Goal: Task Accomplishment & Management: Use online tool/utility

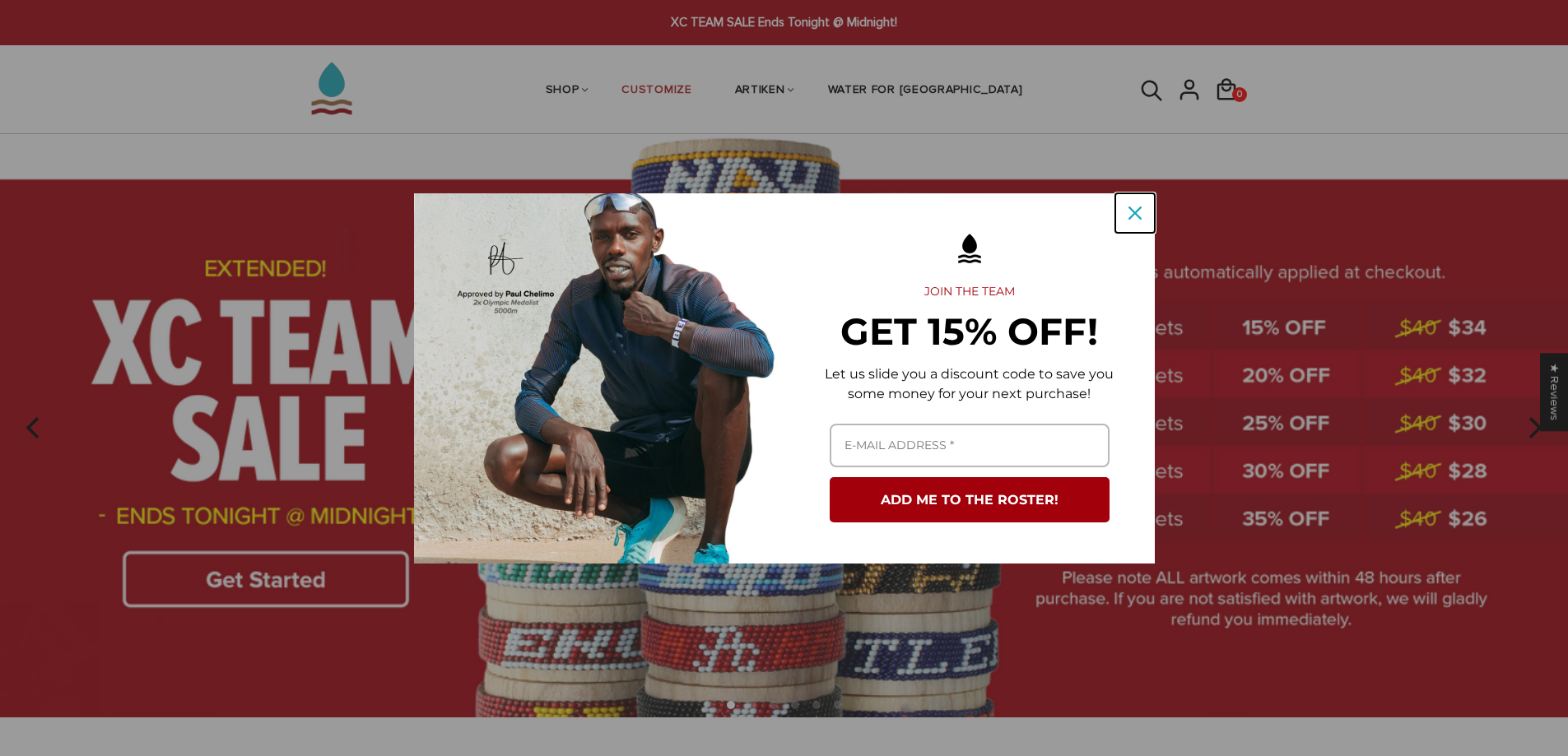
click at [1139, 218] on icon "close icon" at bounding box center [1135, 213] width 13 height 13
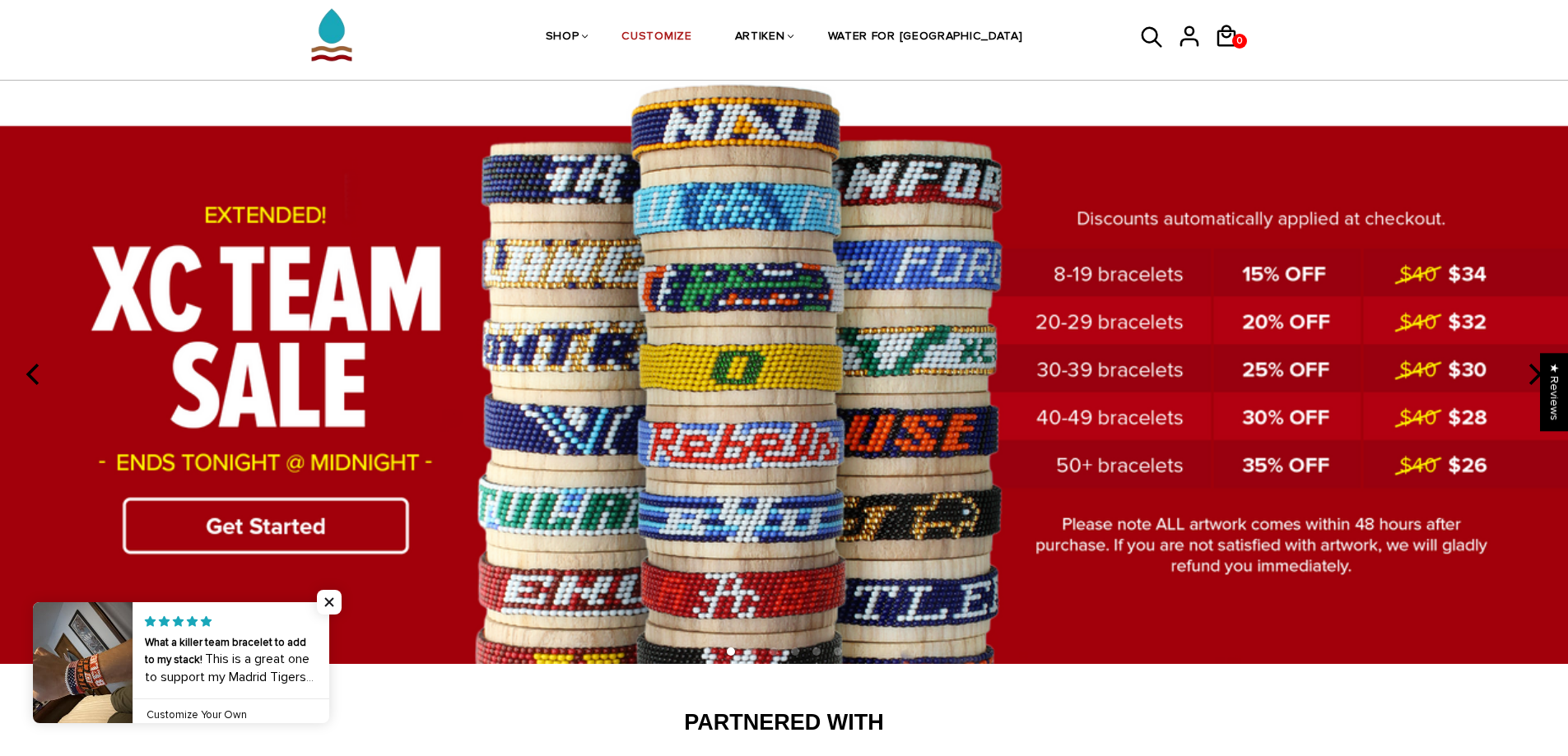
scroll to position [82, 0]
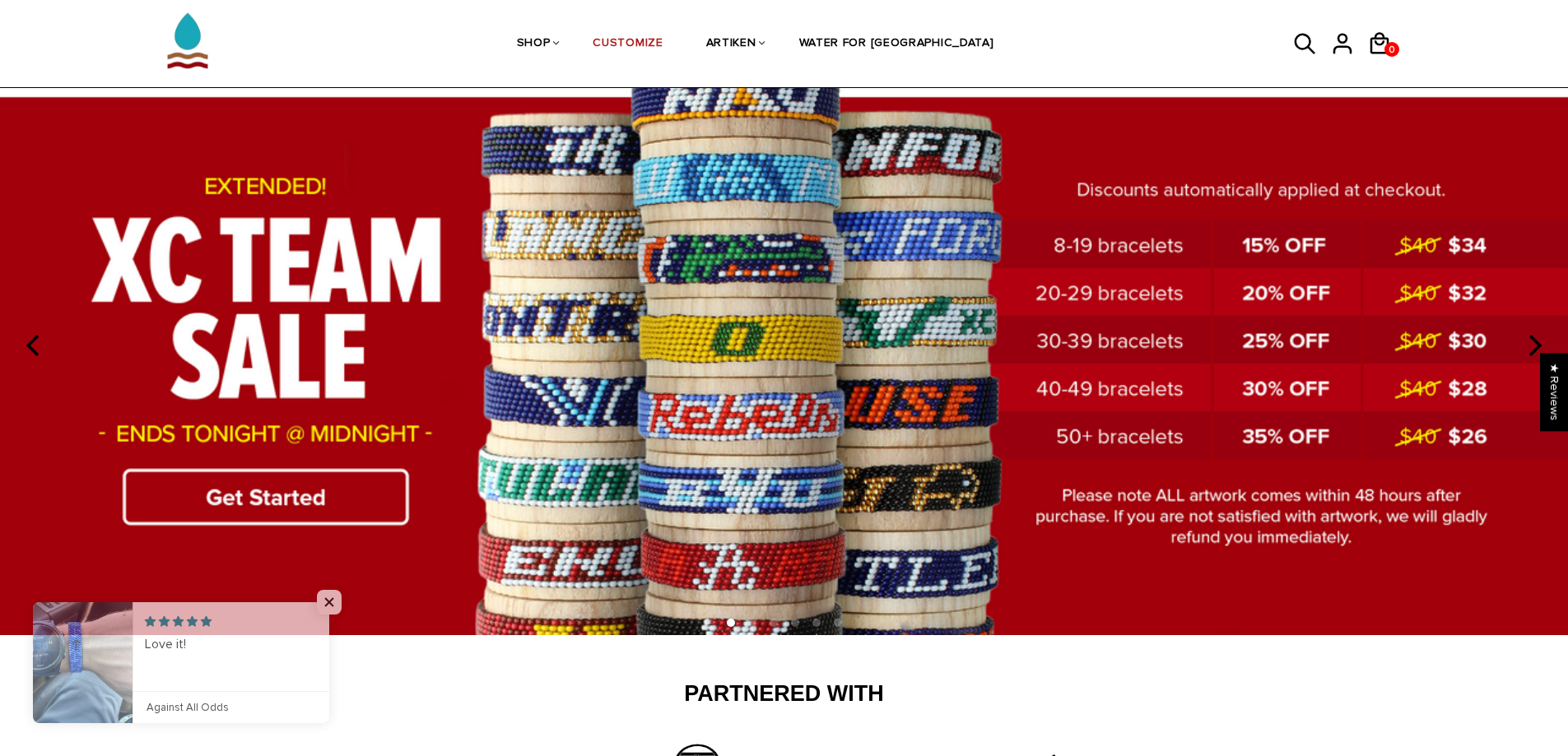
click at [295, 495] on img at bounding box center [784, 343] width 1568 height 582
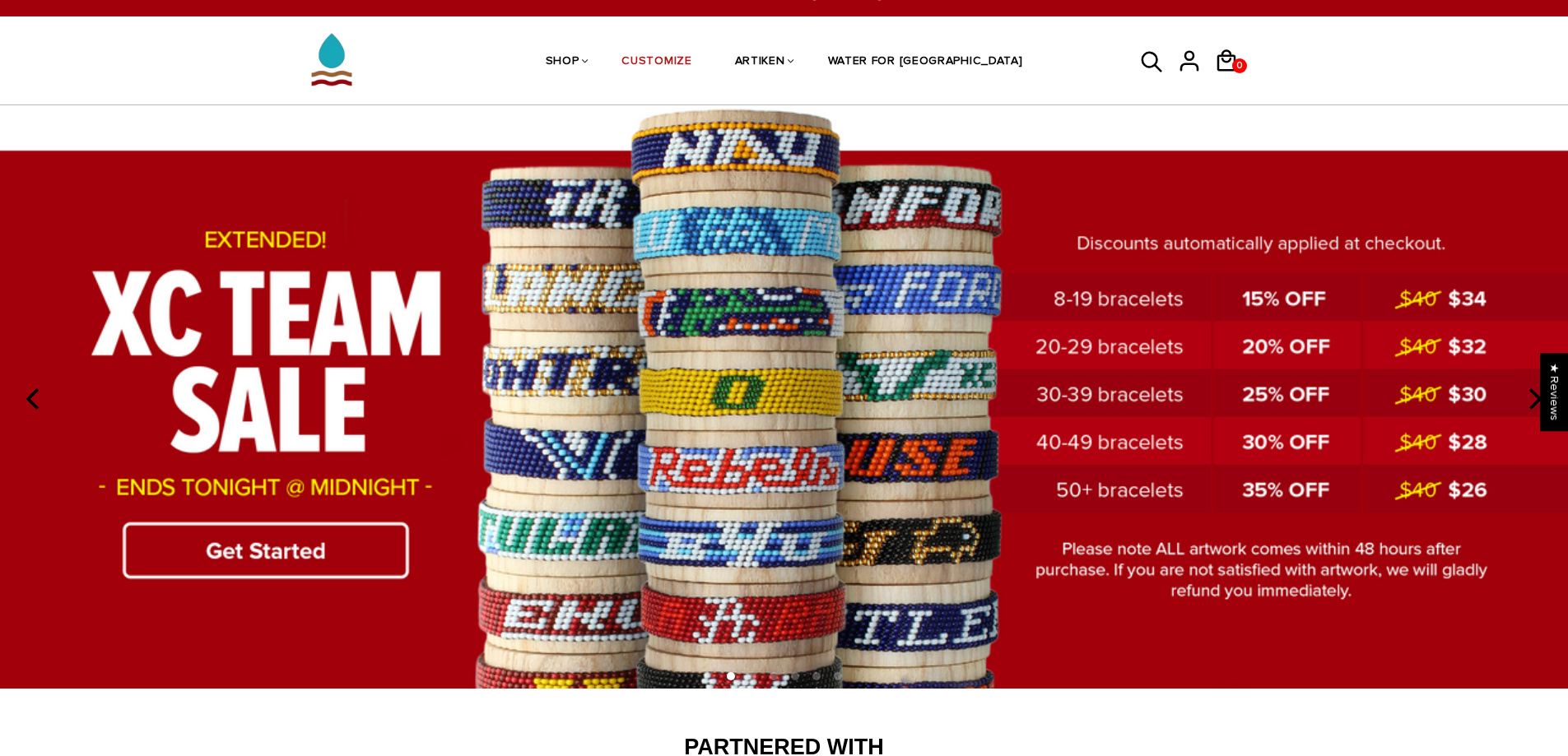
scroll to position [0, 0]
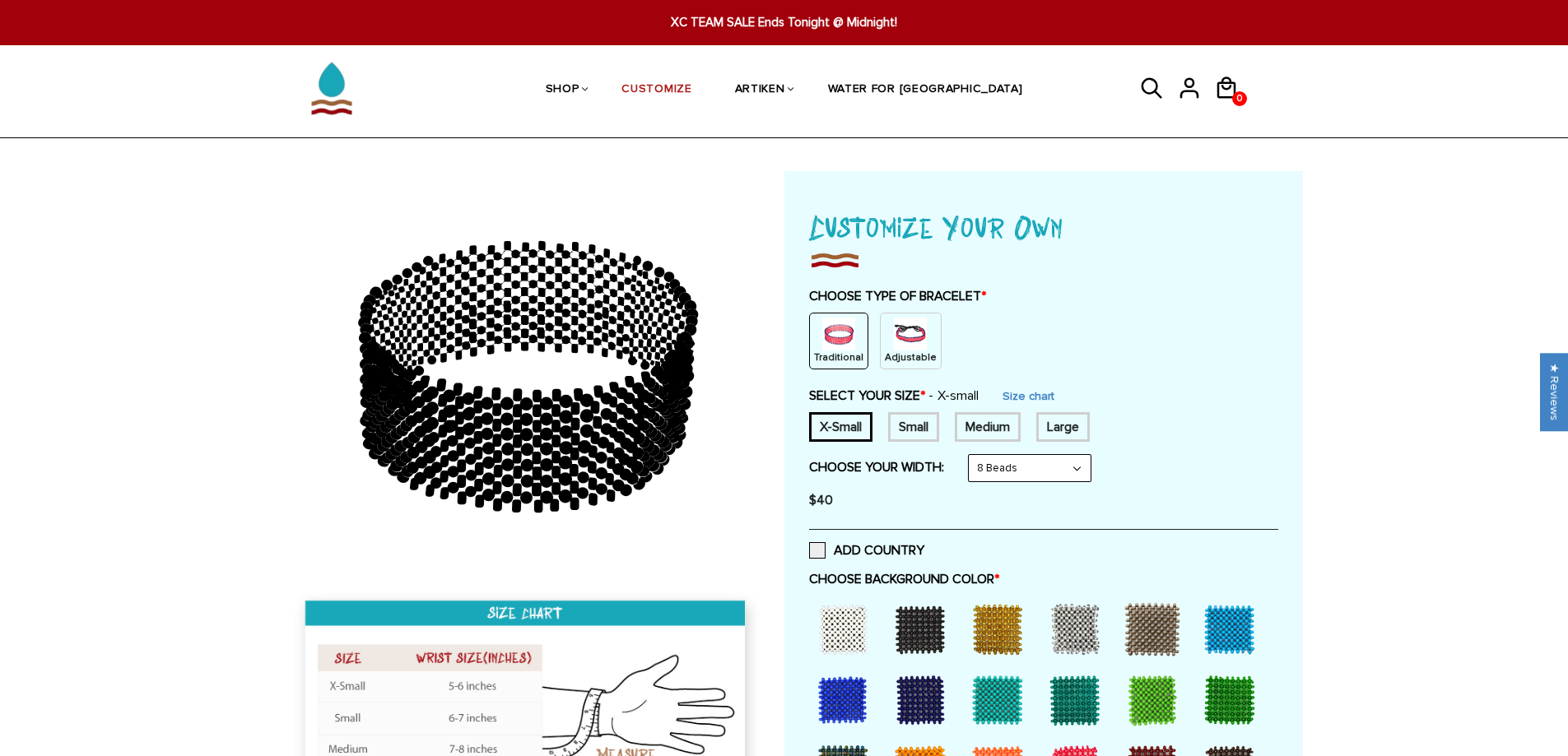
click at [894, 340] on img at bounding box center [910, 333] width 33 height 33
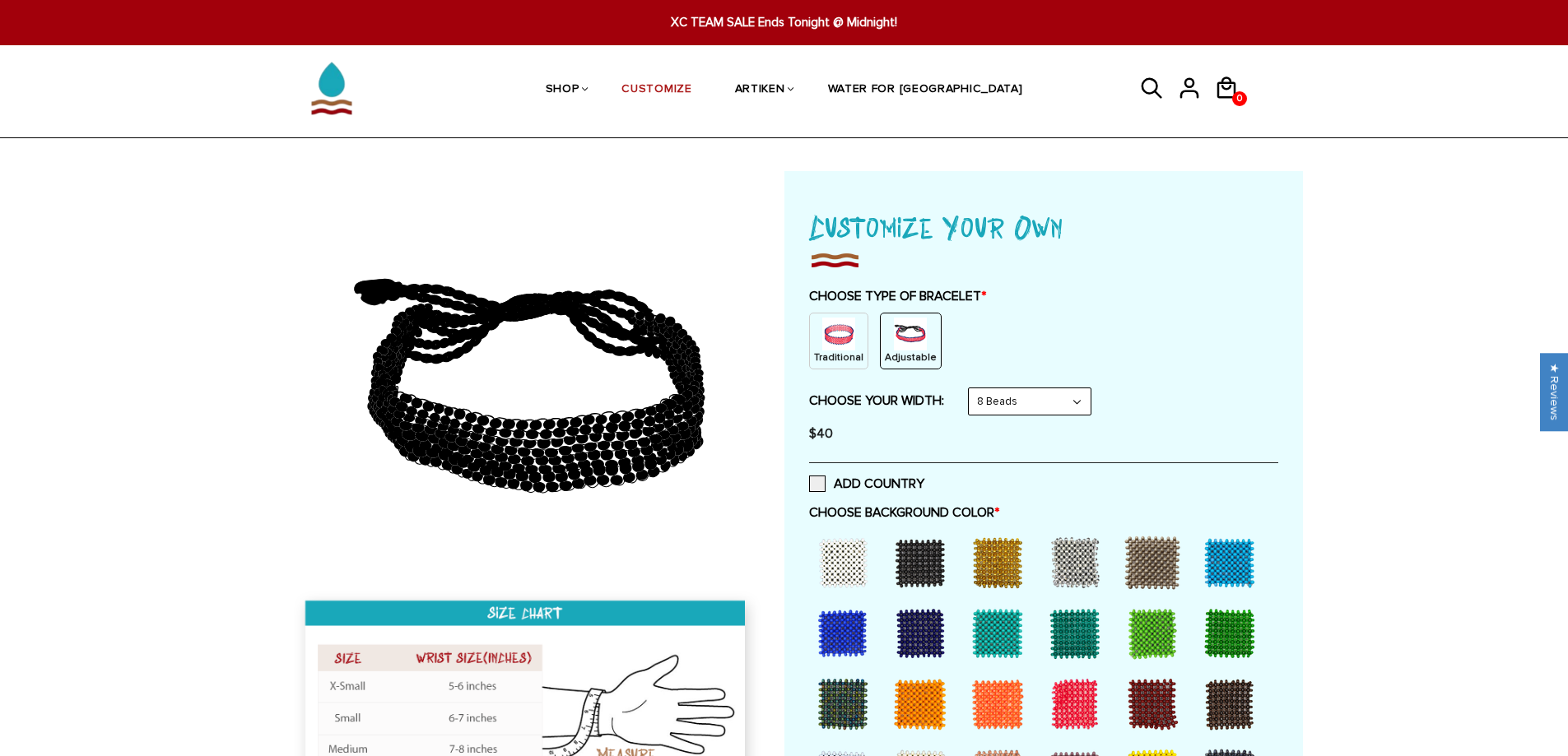
click at [847, 329] on img at bounding box center [839, 333] width 33 height 33
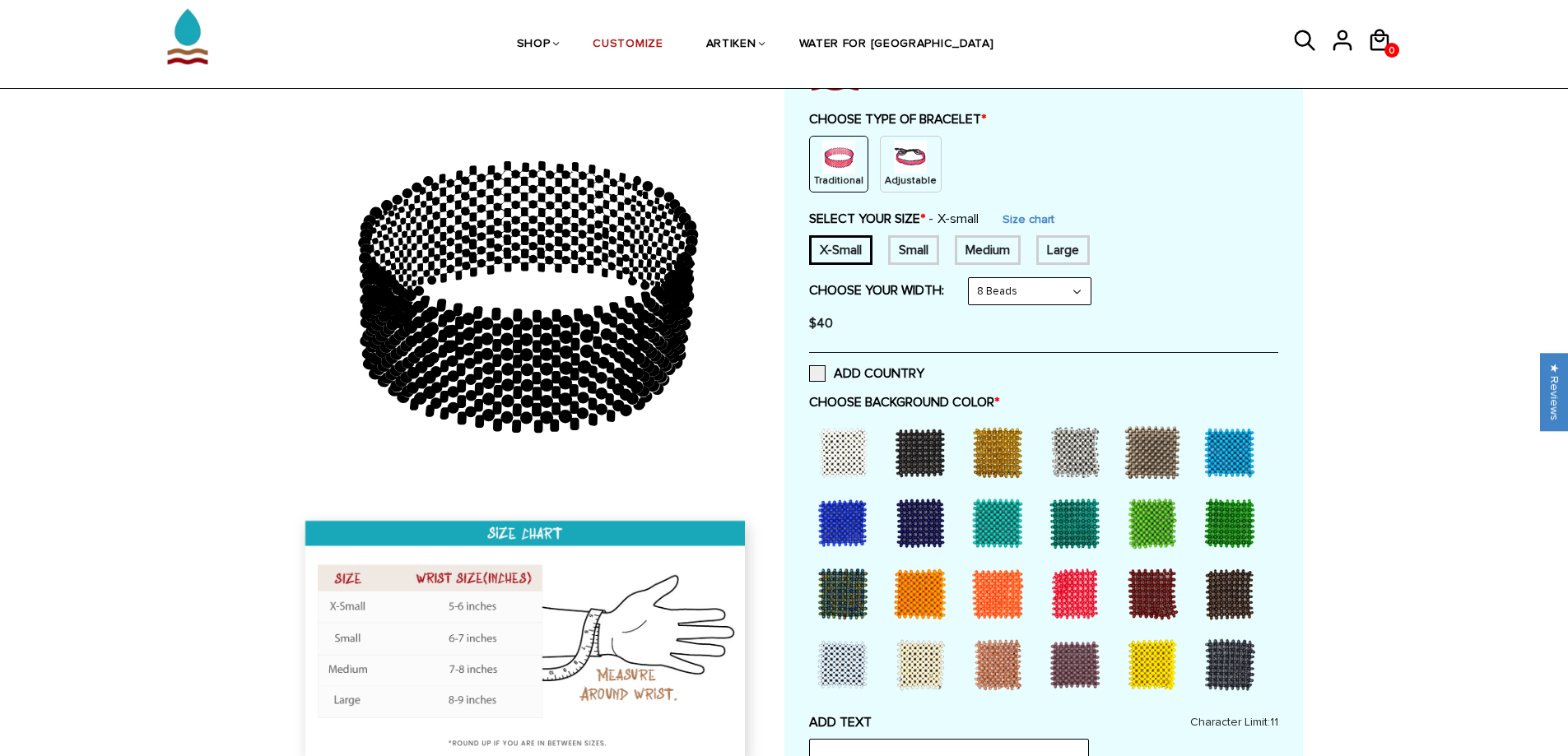
scroll to position [82, 0]
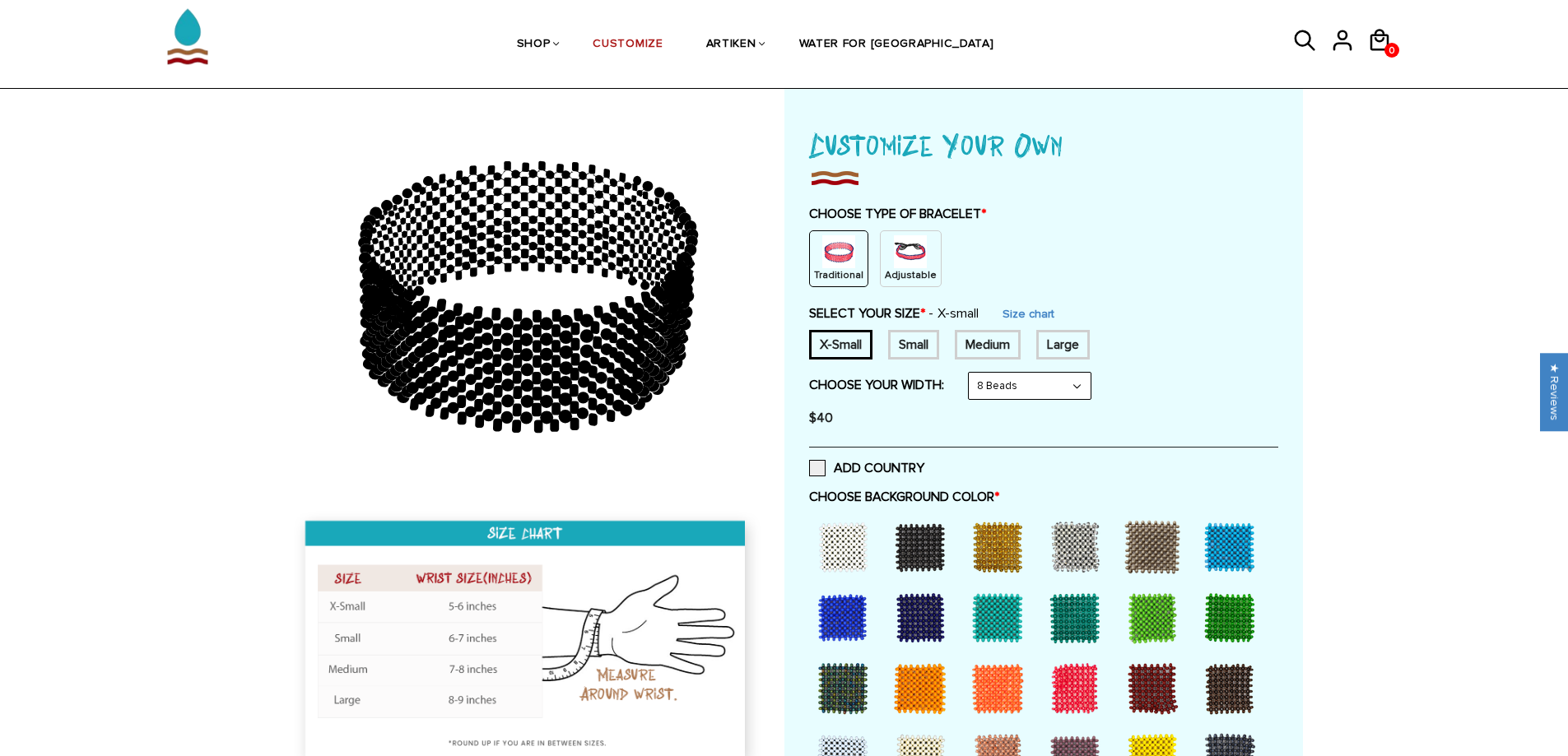
click at [916, 350] on div "Small" at bounding box center [913, 344] width 51 height 30
click at [1055, 386] on select "8 Beads 6 Beads 10 Beads" at bounding box center [1029, 385] width 121 height 26
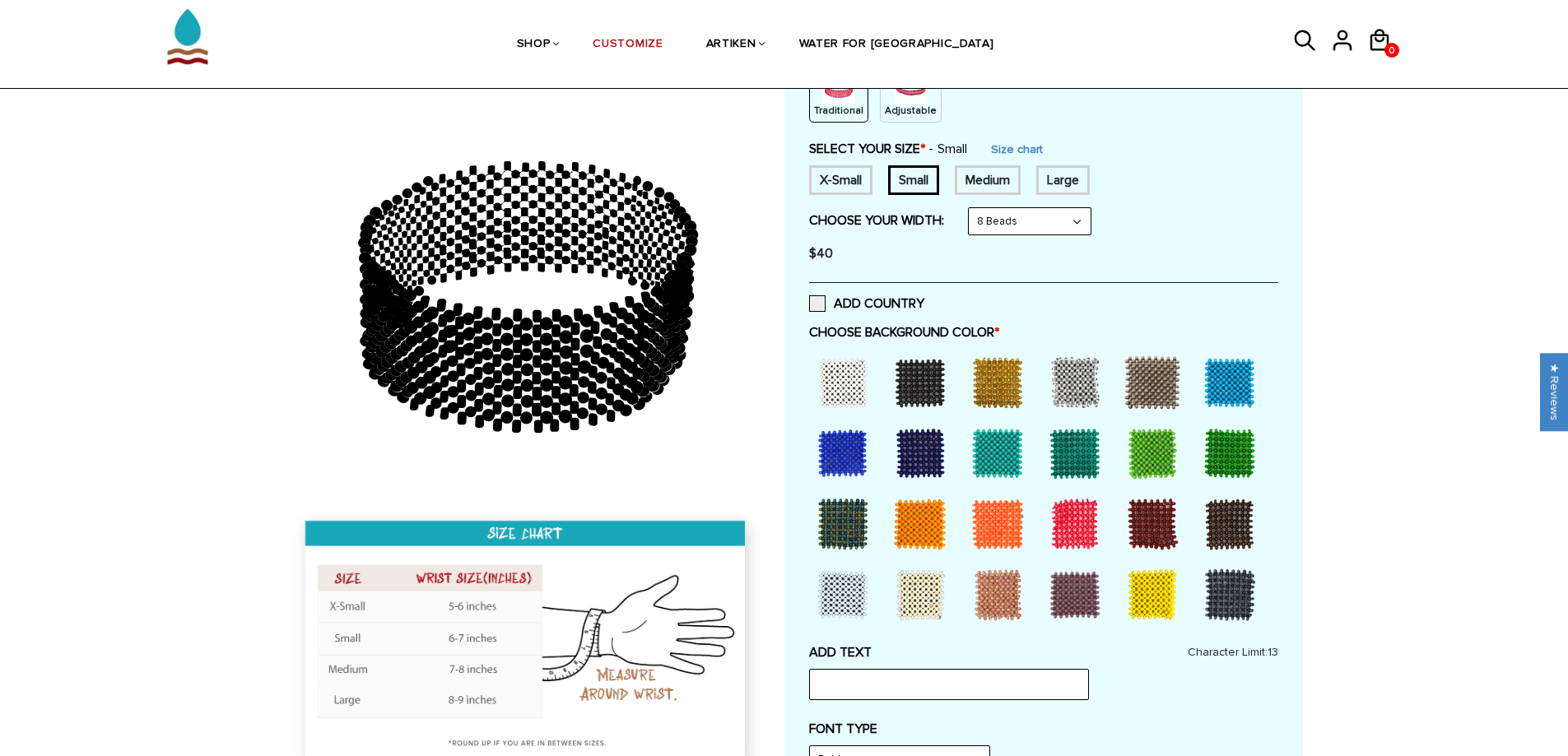
scroll to position [329, 0]
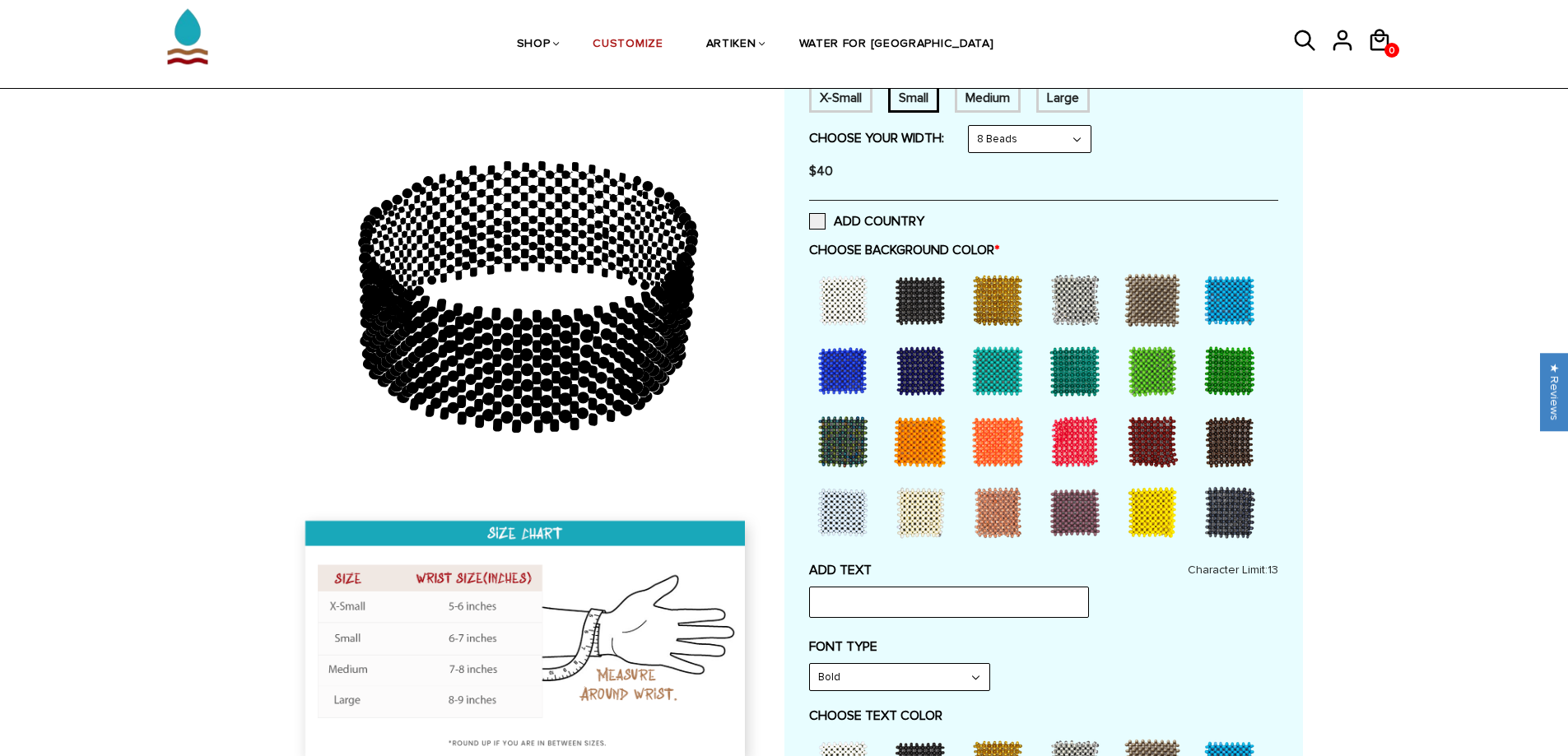
click at [907, 301] on div at bounding box center [920, 300] width 66 height 66
click at [884, 597] on input "text" at bounding box center [949, 601] width 280 height 31
type input "Miami XC"
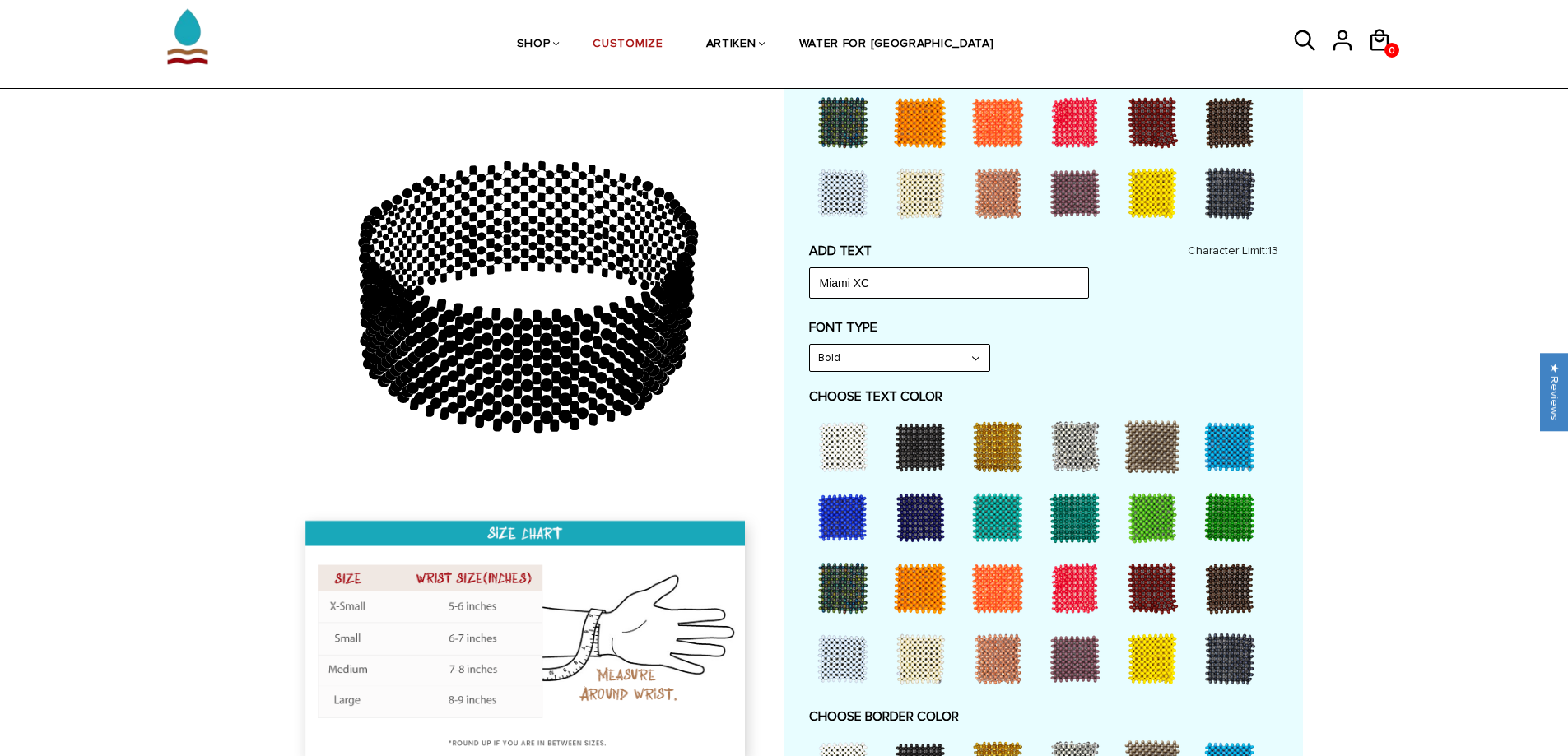
scroll to position [658, 0]
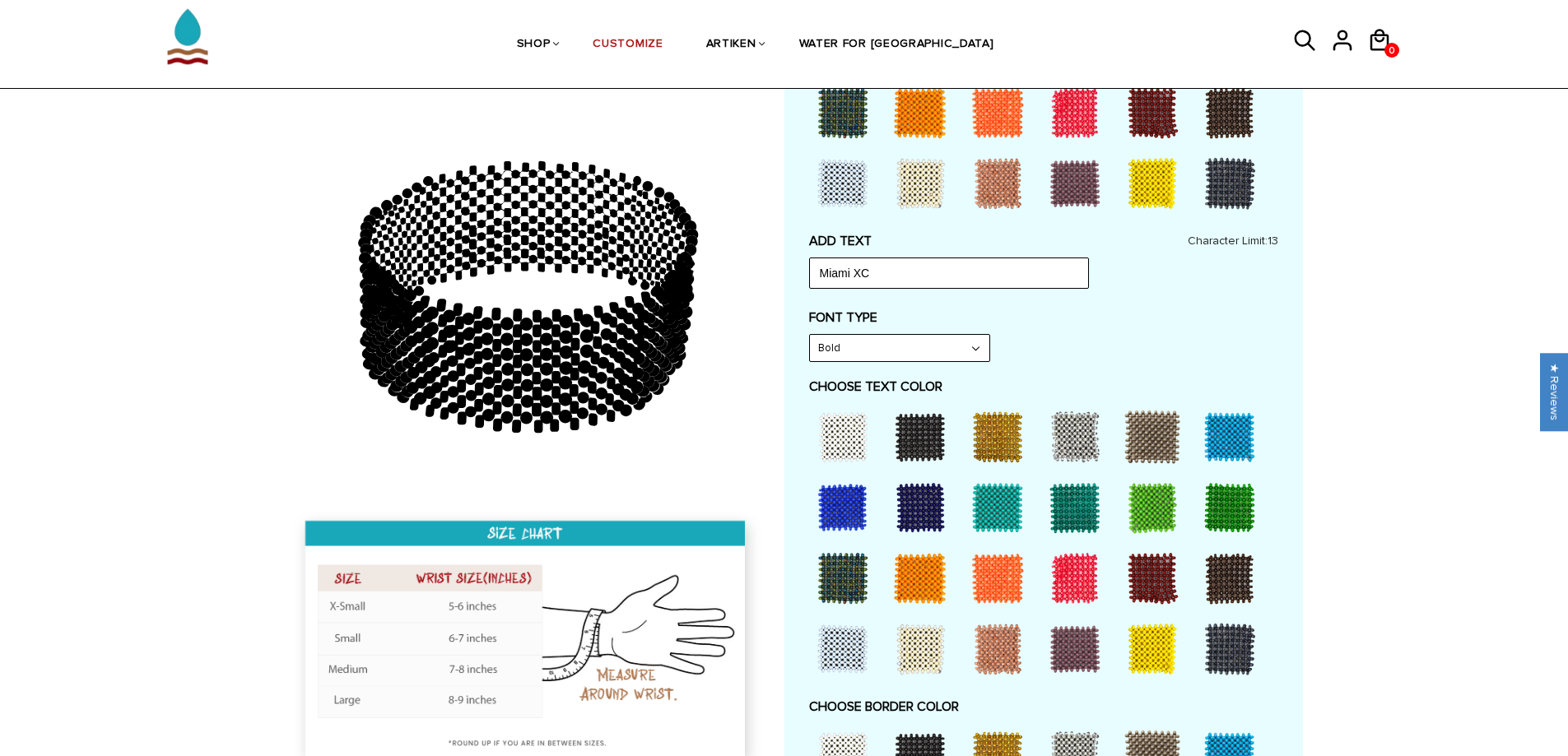
click at [1063, 581] on div at bounding box center [1075, 578] width 66 height 66
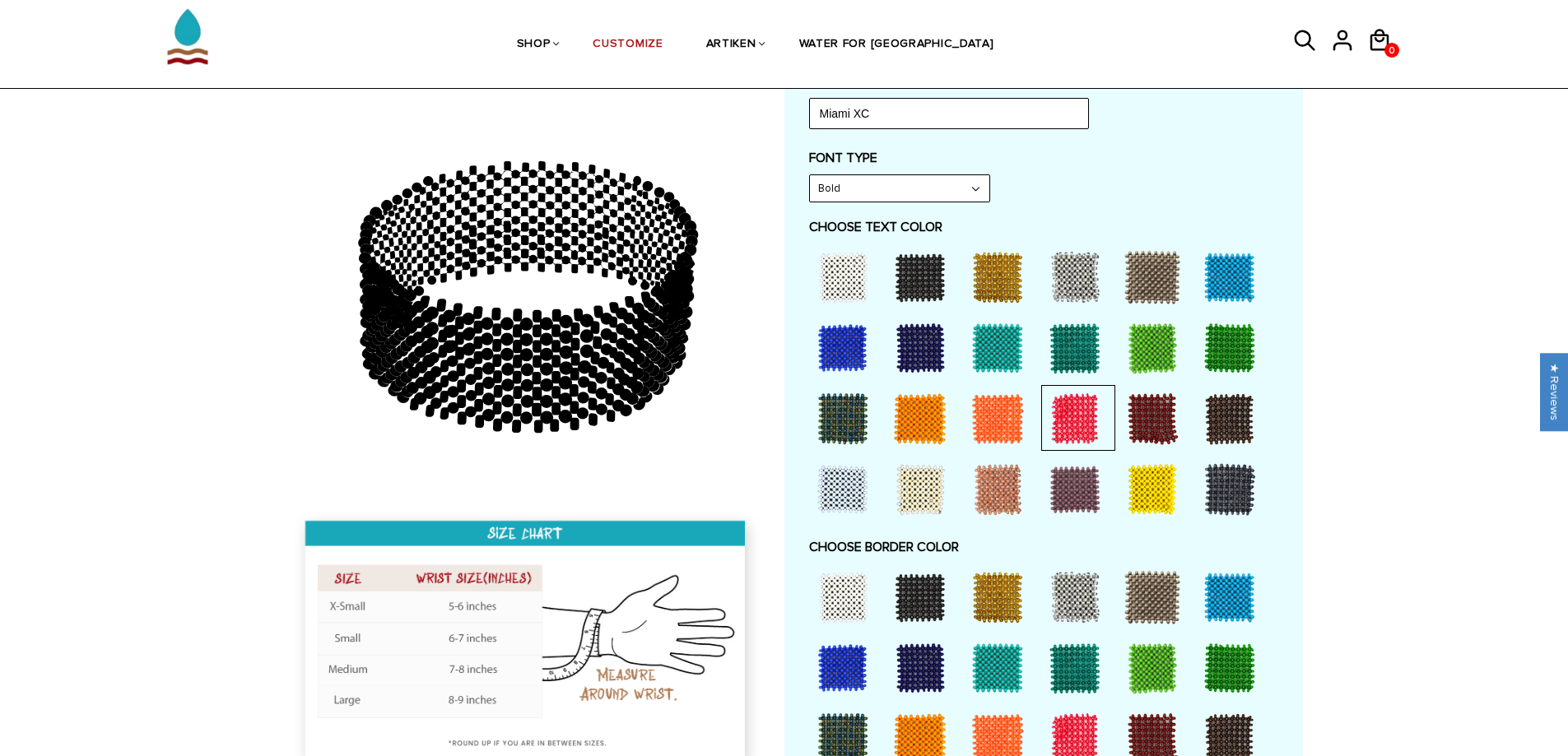
scroll to position [822, 0]
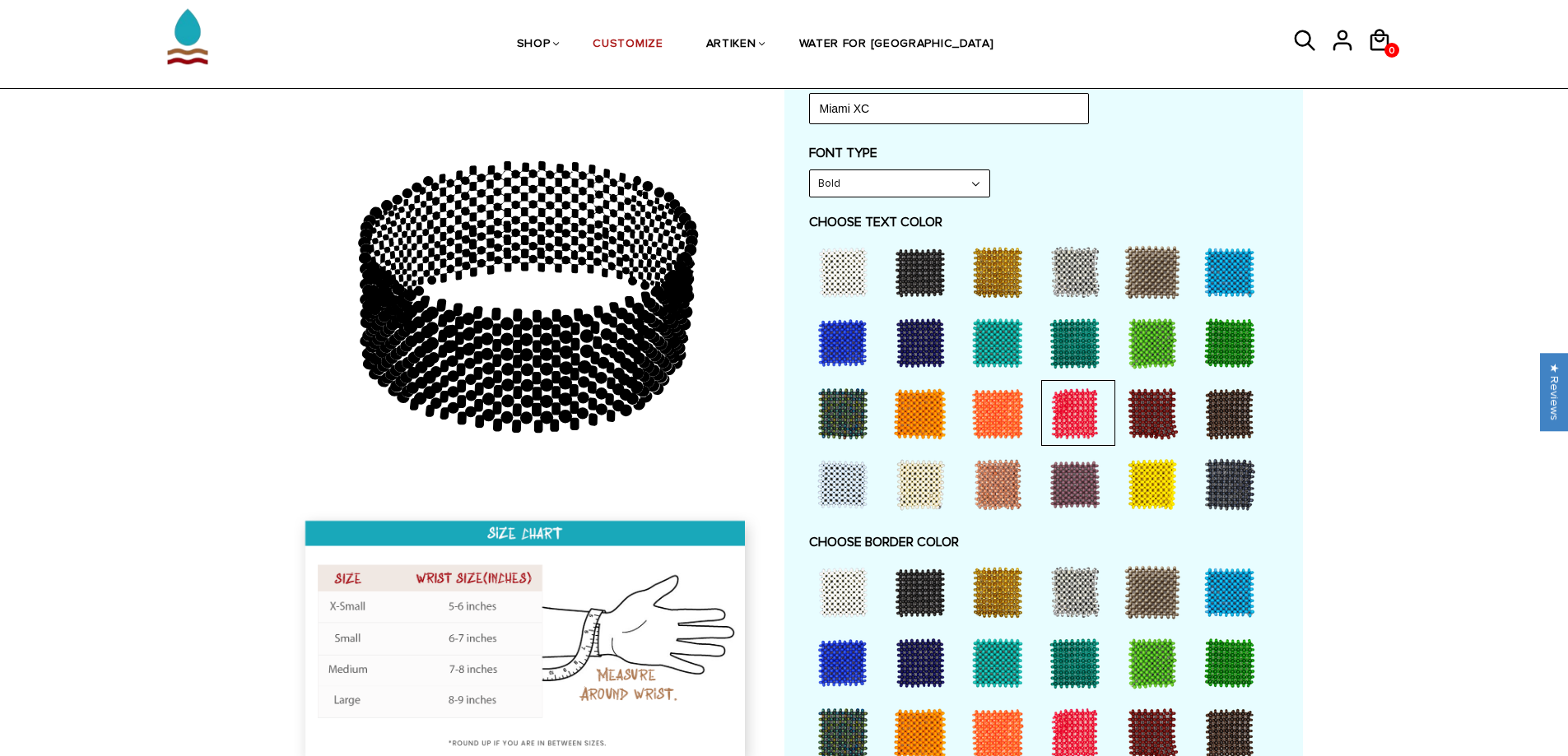
click at [854, 590] on div at bounding box center [842, 592] width 66 height 66
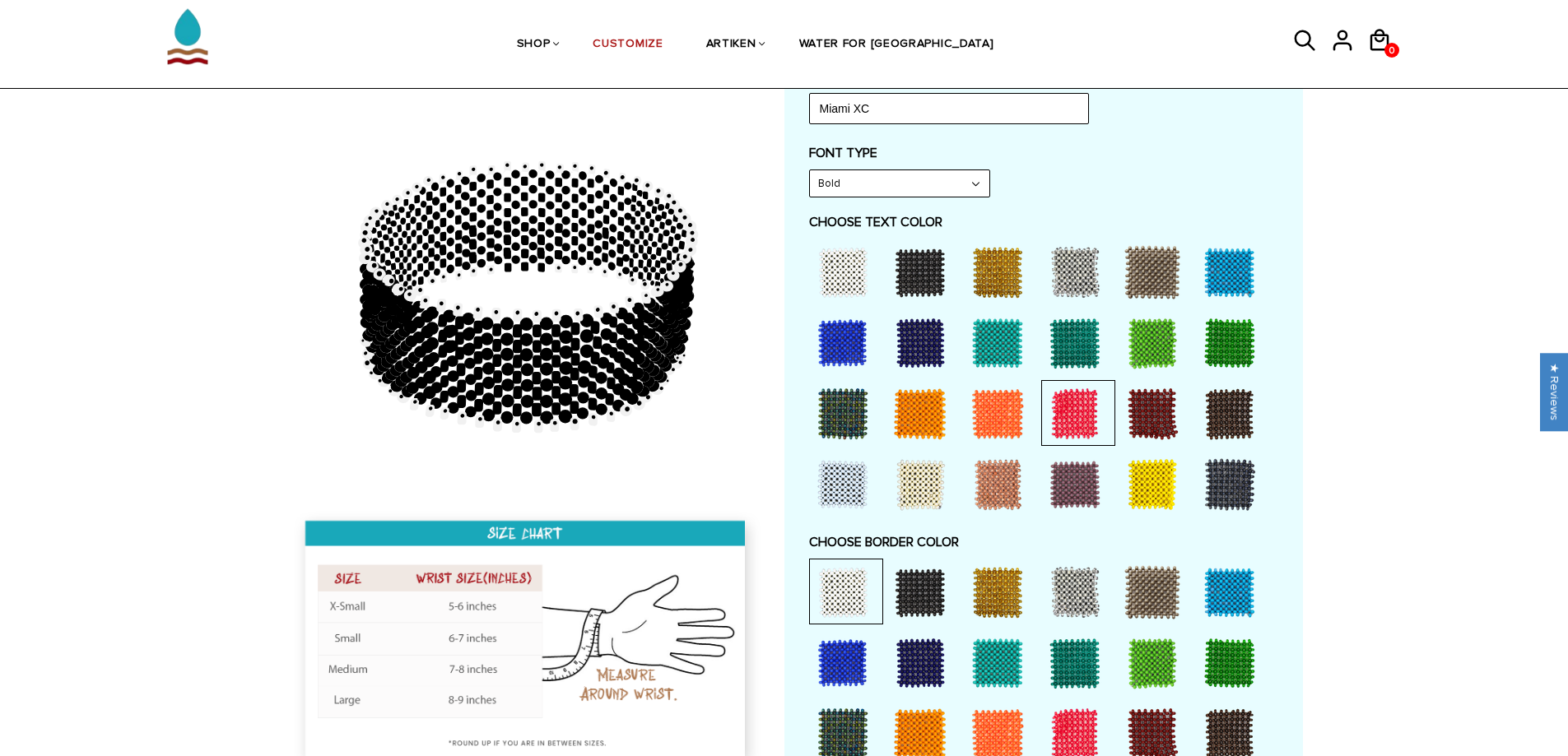
click at [1100, 739] on div at bounding box center [1075, 734] width 66 height 66
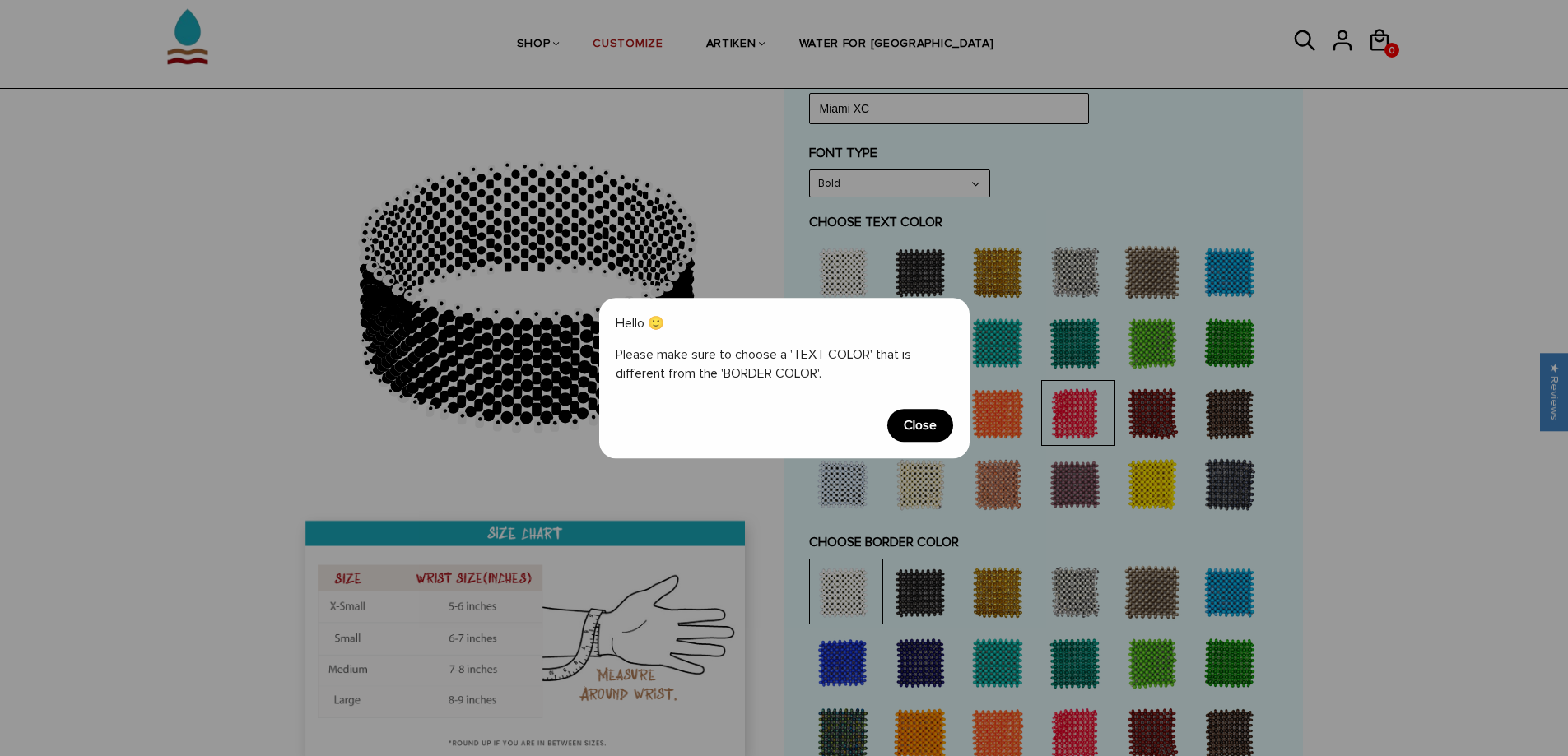
click at [897, 425] on span "Close" at bounding box center [920, 425] width 66 height 33
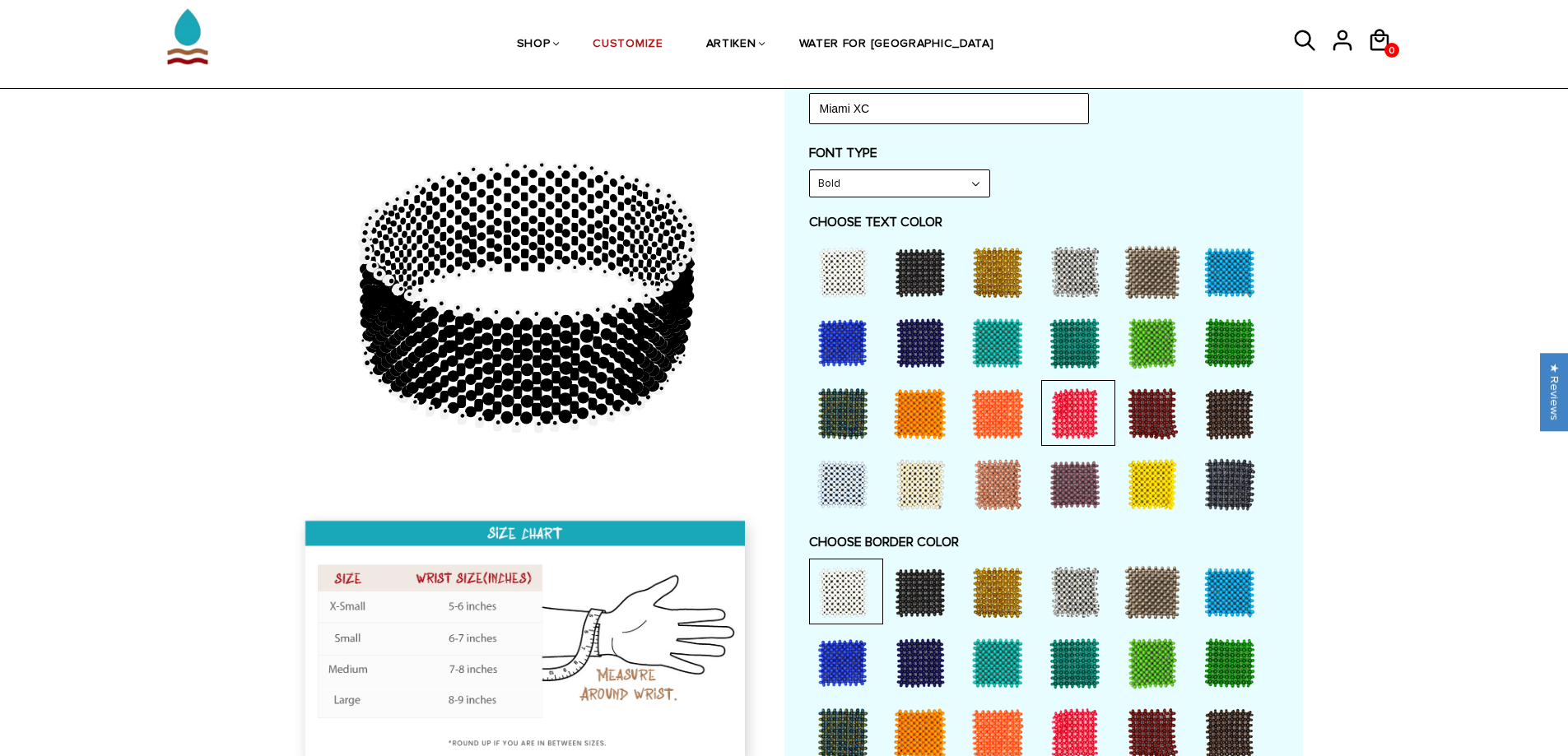
click at [847, 273] on div at bounding box center [842, 272] width 66 height 66
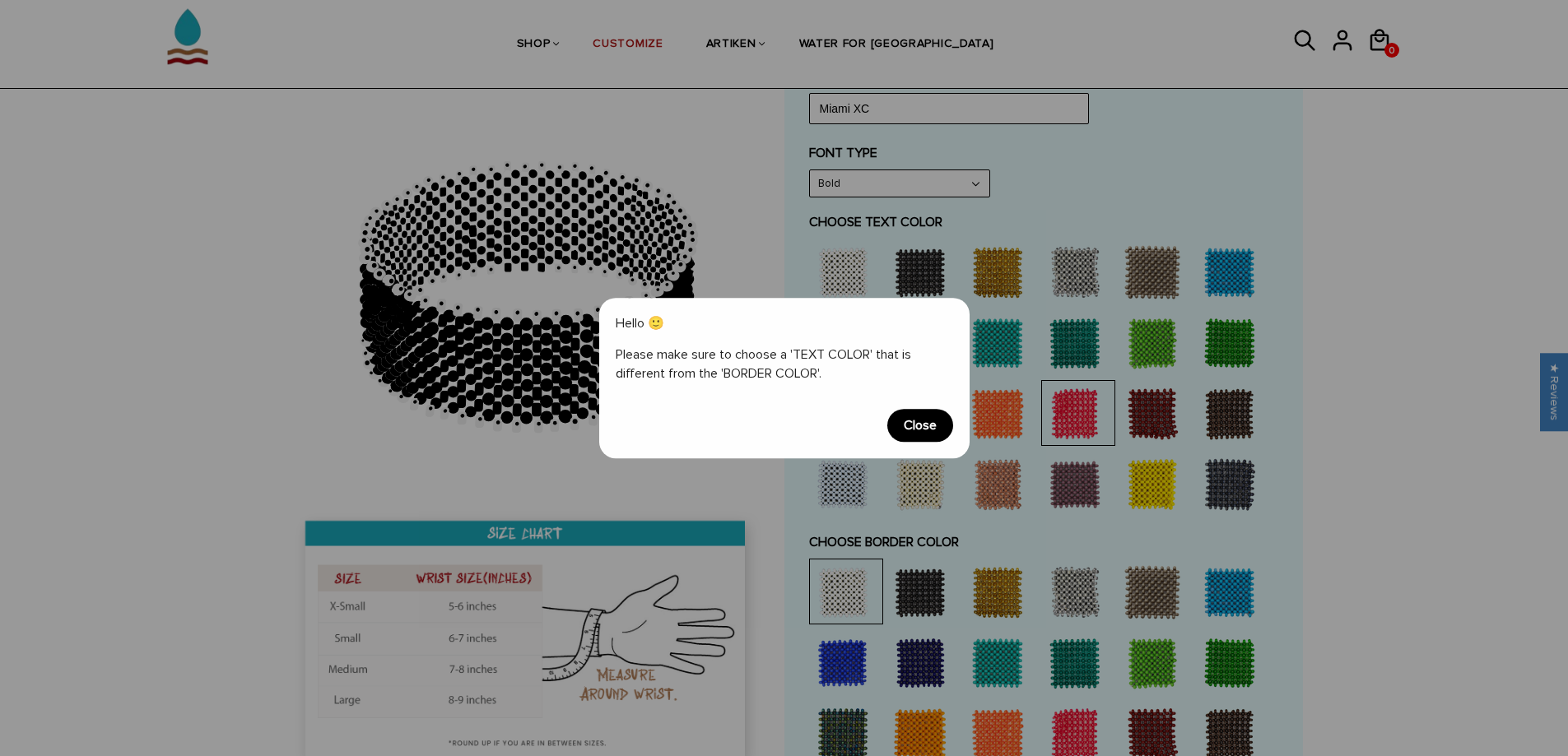
click at [926, 426] on span "Close" at bounding box center [920, 425] width 66 height 33
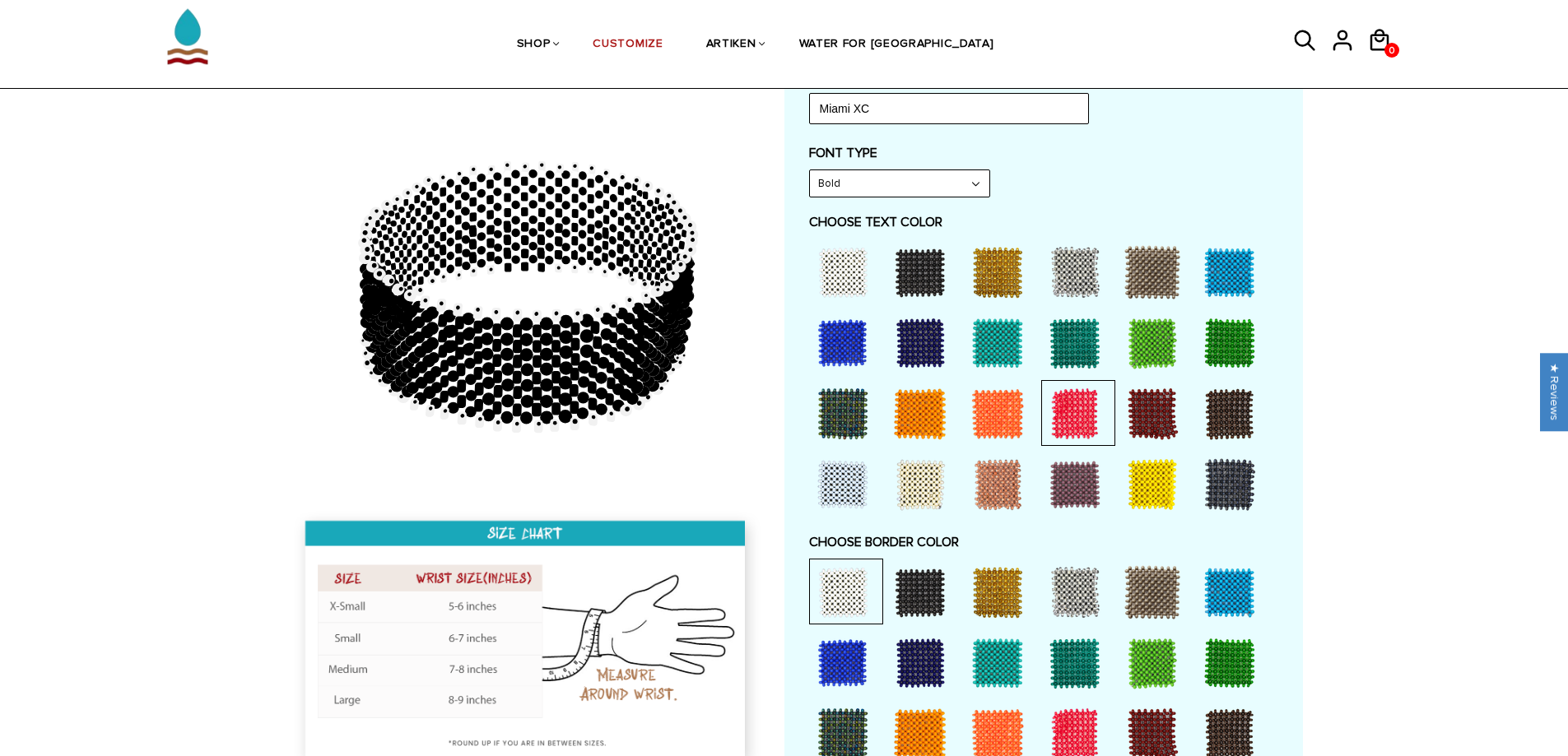
click at [850, 585] on div at bounding box center [842, 592] width 66 height 66
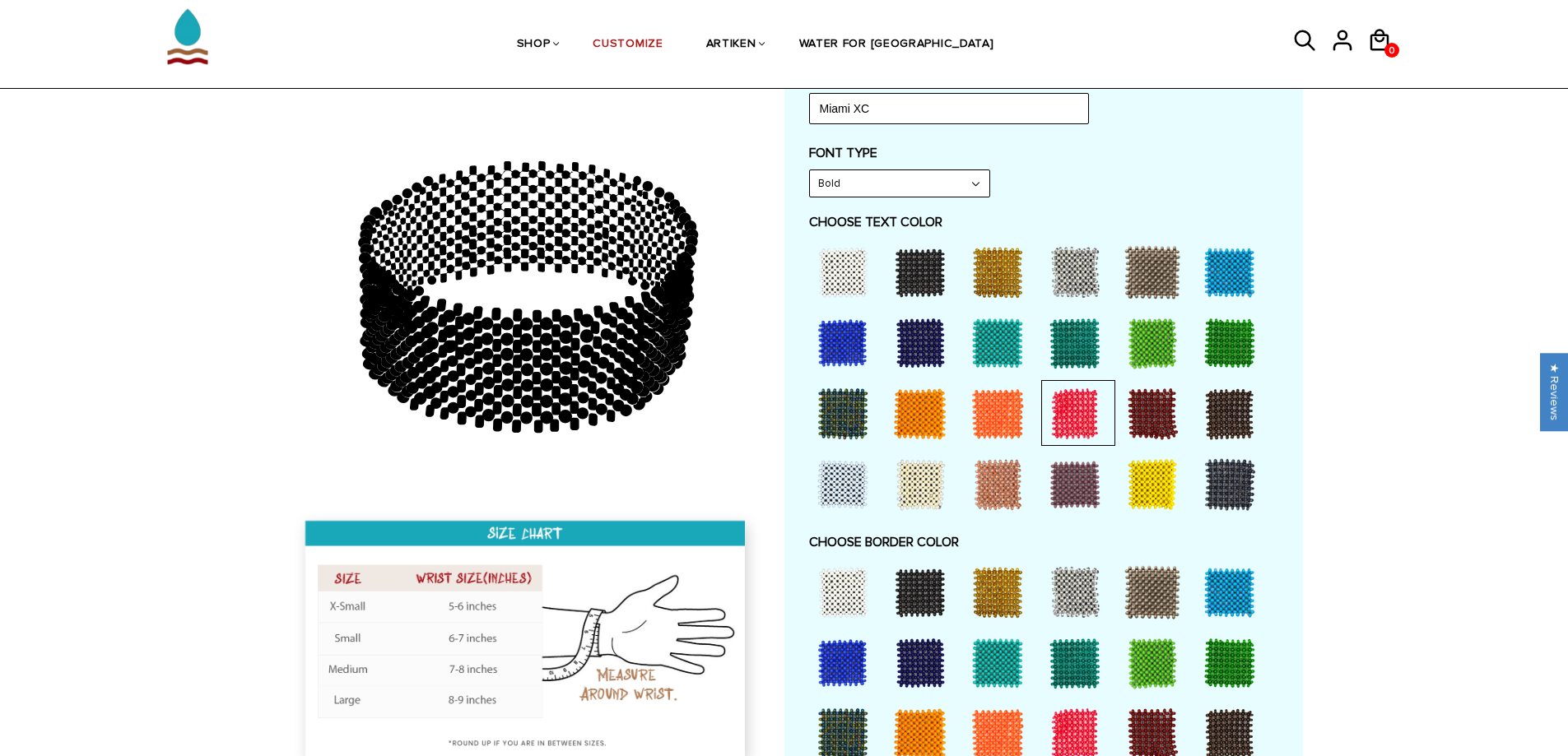
click at [823, 267] on div at bounding box center [842, 272] width 66 height 66
click at [1068, 714] on div at bounding box center [1075, 734] width 66 height 66
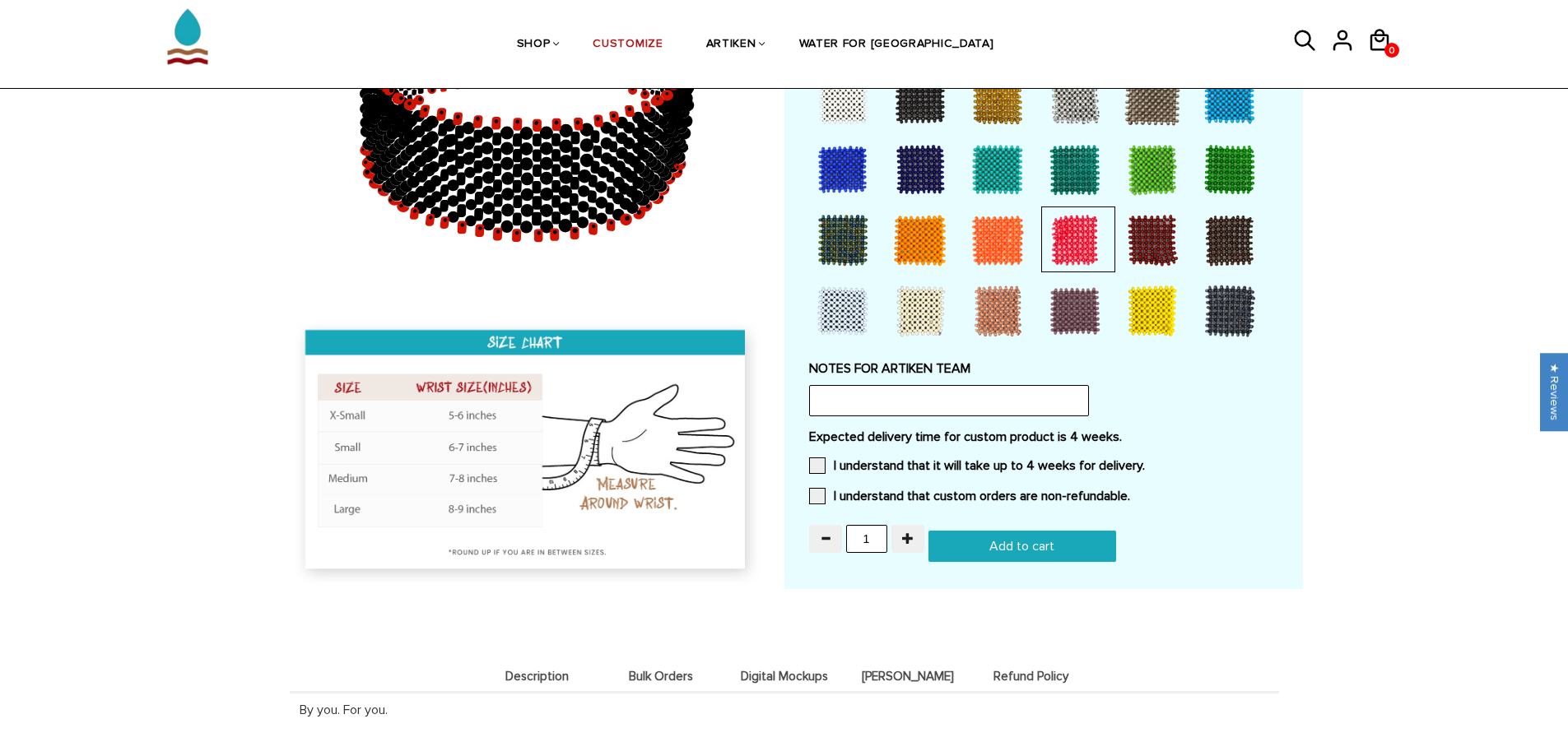
scroll to position [987, 0]
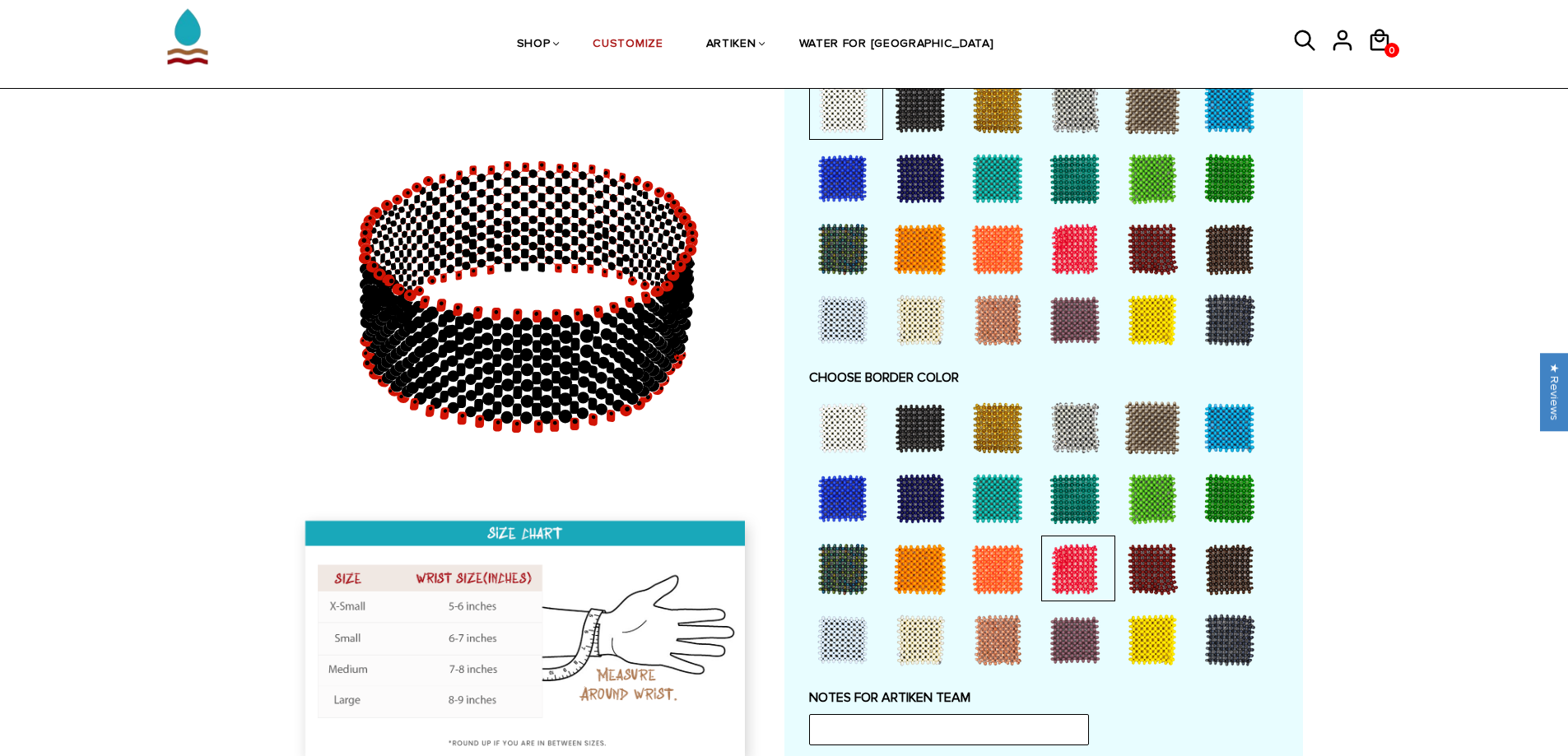
click at [1063, 247] on div at bounding box center [1075, 249] width 66 height 66
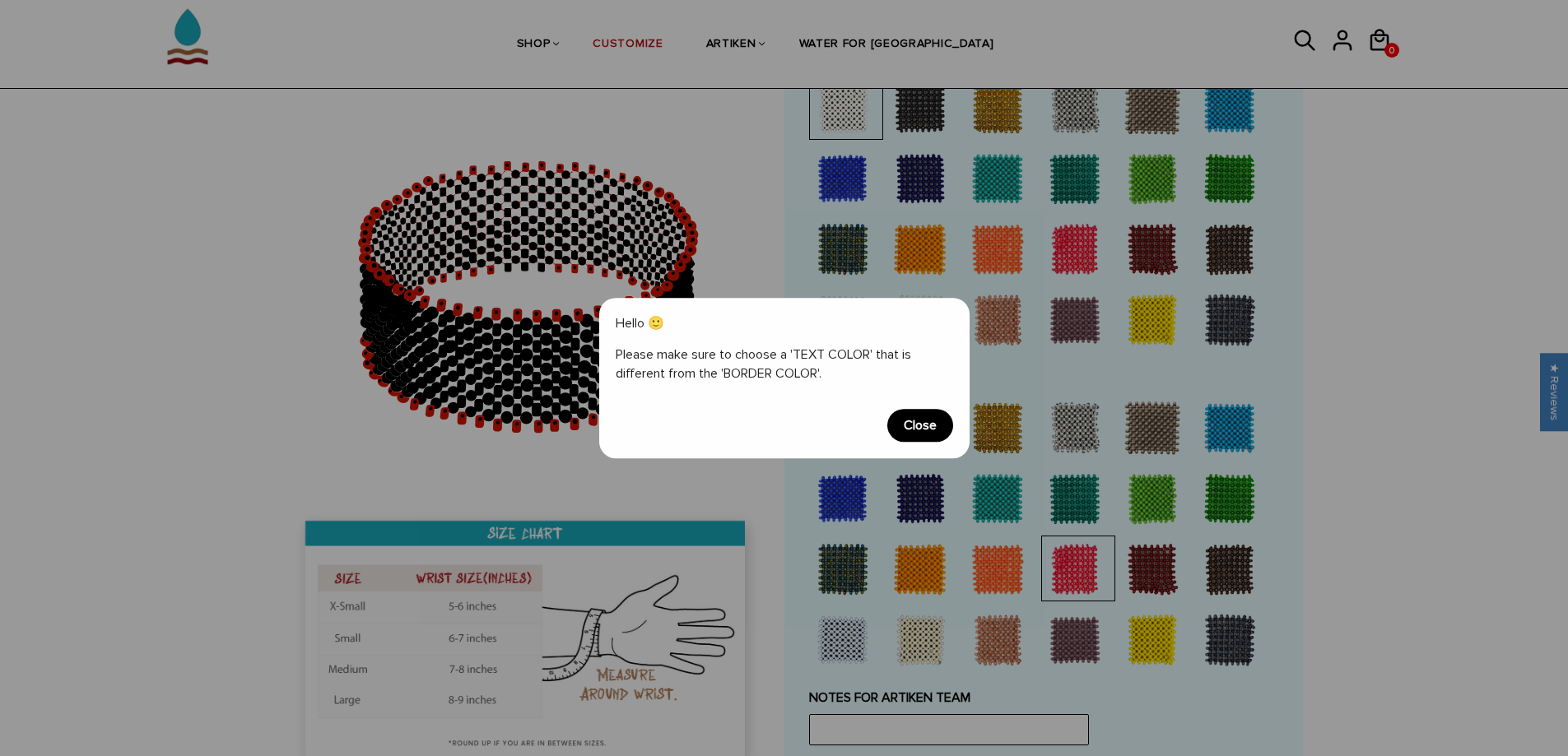
click at [899, 421] on span "Close" at bounding box center [920, 425] width 66 height 33
